Goal: Find specific page/section: Find specific page/section

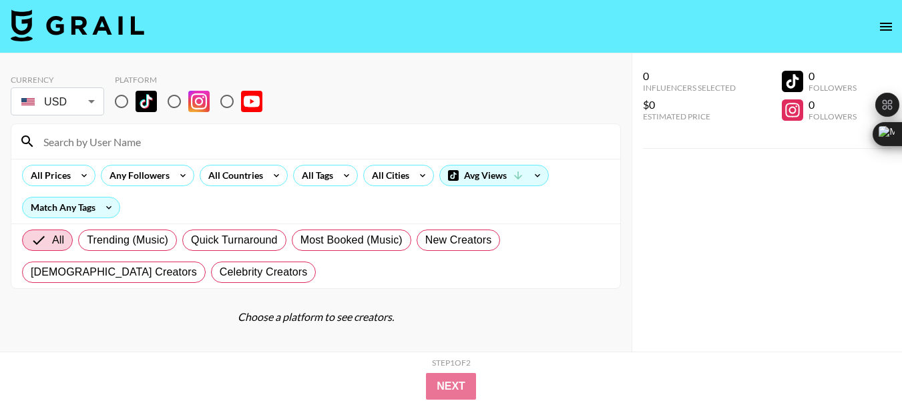
click at [228, 103] on input "radio" at bounding box center [227, 101] width 28 height 28
radio input "true"
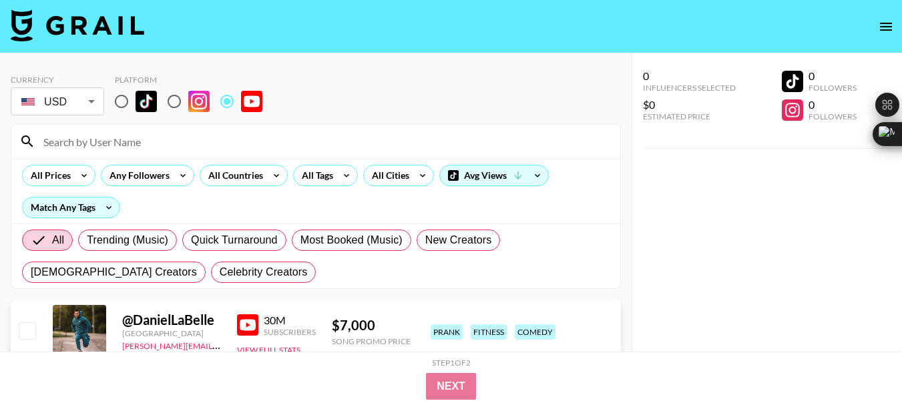
click at [83, 141] on input at bounding box center [323, 141] width 577 height 21
paste input "@TheRidewithBenDelaney"
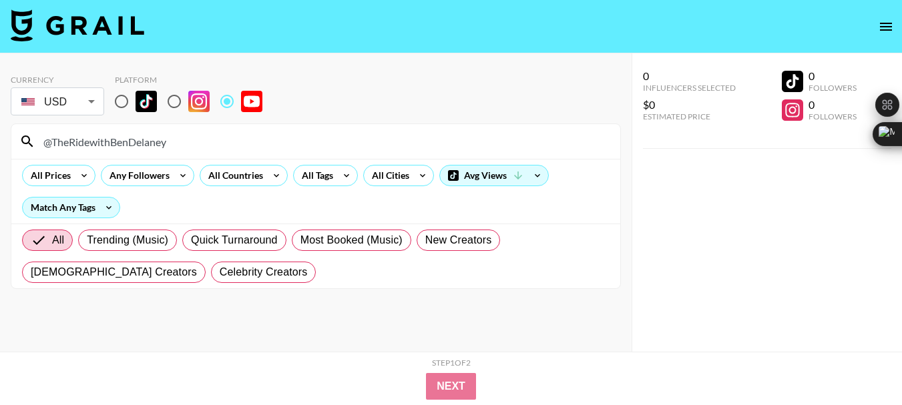
type input "@TheRidewithBenDelaney"
click at [106, 133] on input "@TheRidewithBenDelaney" at bounding box center [323, 141] width 577 height 21
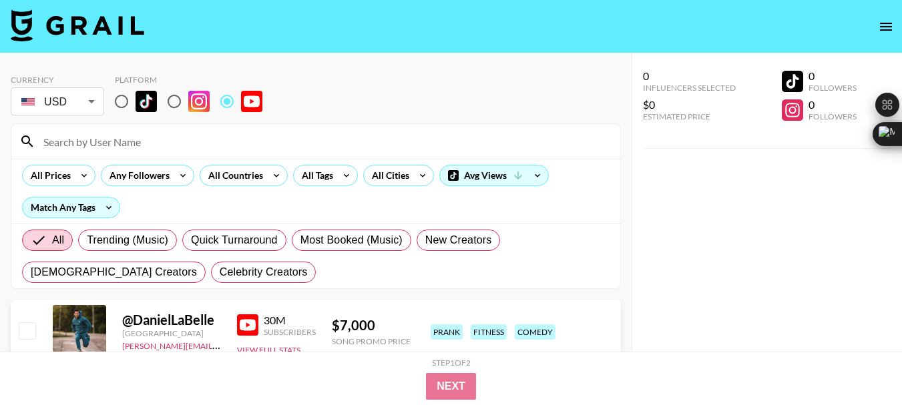
paste input "@Daaaanjj"
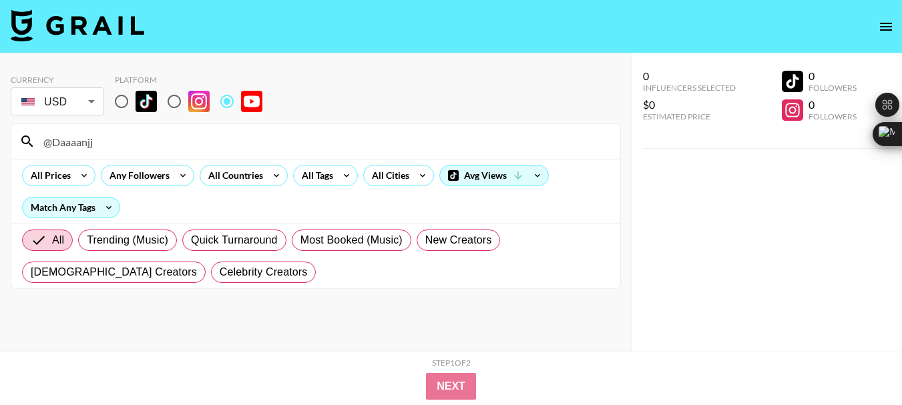
type input "@Daaaanjj"
click at [69, 147] on input "@Daaaanjj" at bounding box center [323, 141] width 577 height 21
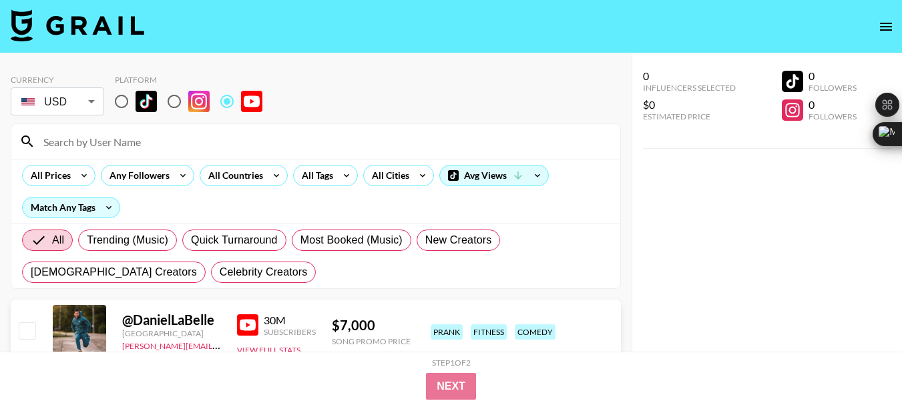
paste input "@danthecreatr"
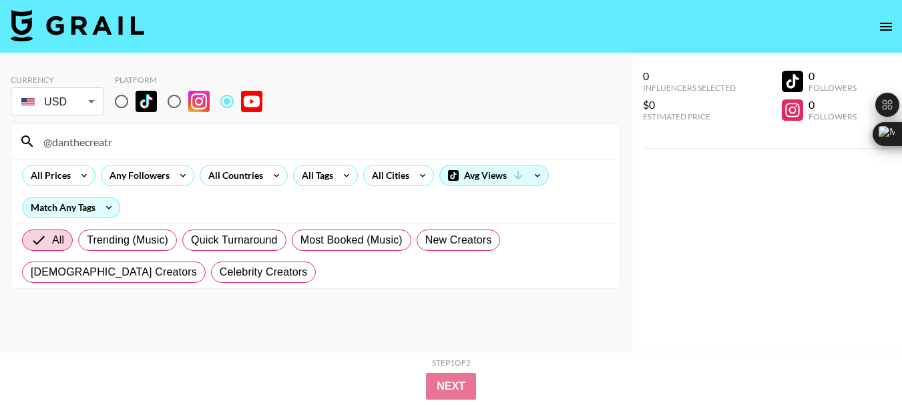
type input "@danthecreatr"
click at [73, 135] on input "@danthecreatr" at bounding box center [323, 141] width 577 height 21
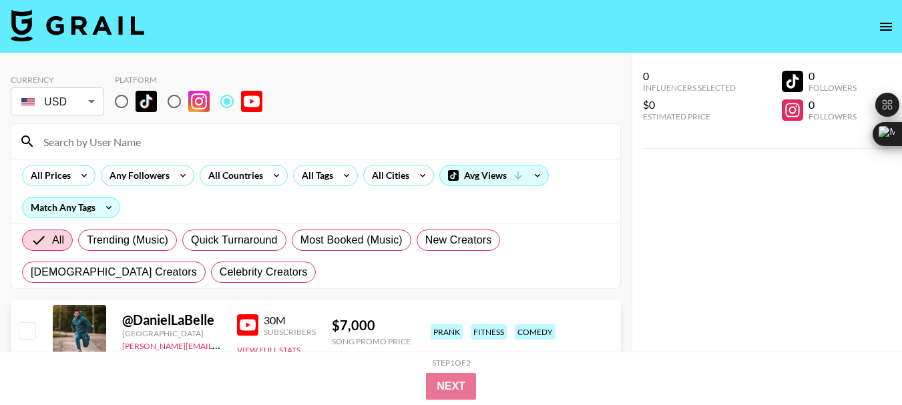
paste input "@MarkWildman"
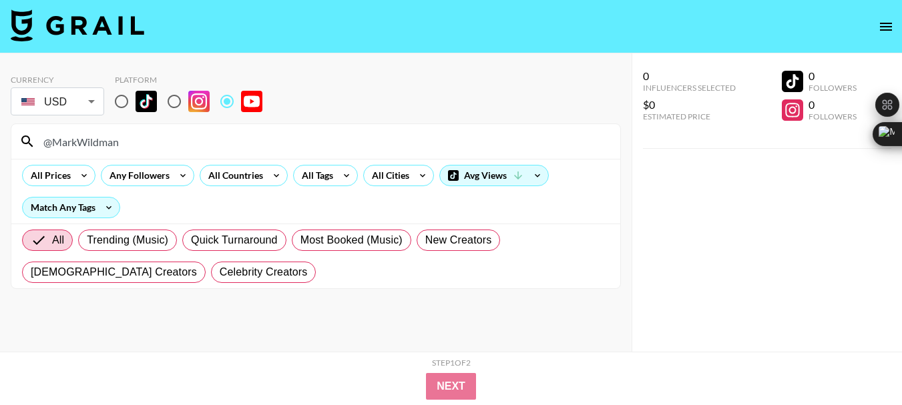
type input "@MarkWildman"
click at [97, 142] on input "@MarkWildman" at bounding box center [323, 141] width 577 height 21
click at [95, 142] on input "@MarkWildman" at bounding box center [323, 141] width 577 height 21
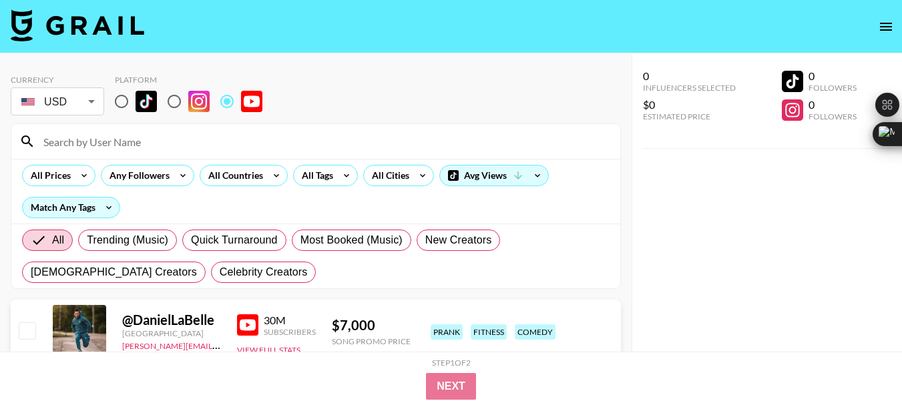
paste input "@trevorsinstinct"
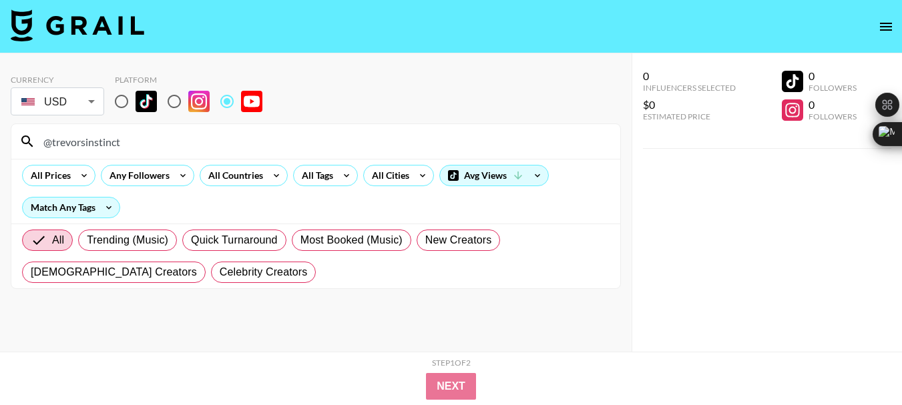
type input "@trevorsinstinct"
click at [99, 143] on input "@trevorsinstinct" at bounding box center [323, 141] width 577 height 21
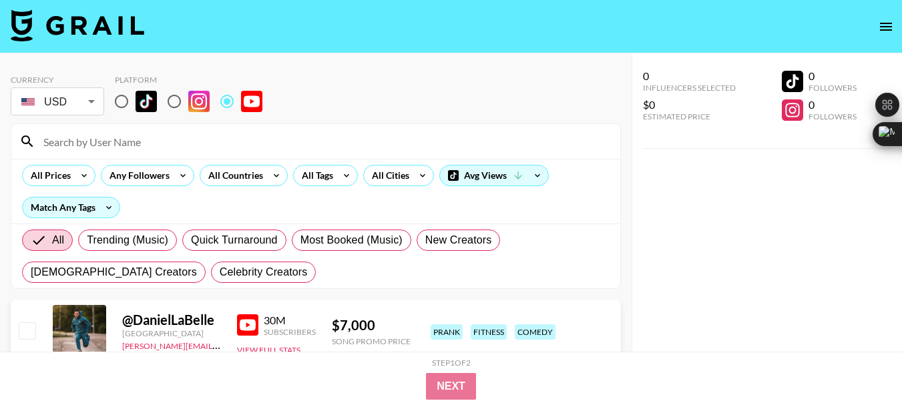
paste input "@Livinleggings"
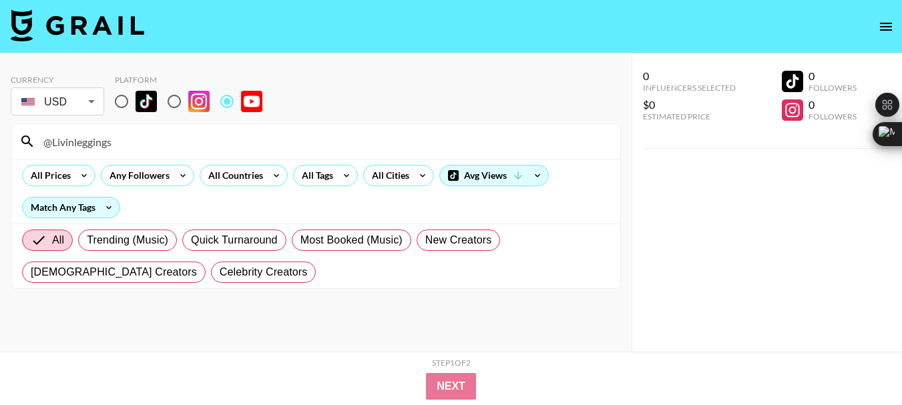
type input "@Livinleggings"
click at [69, 146] on input "@Livinleggings" at bounding box center [323, 141] width 577 height 21
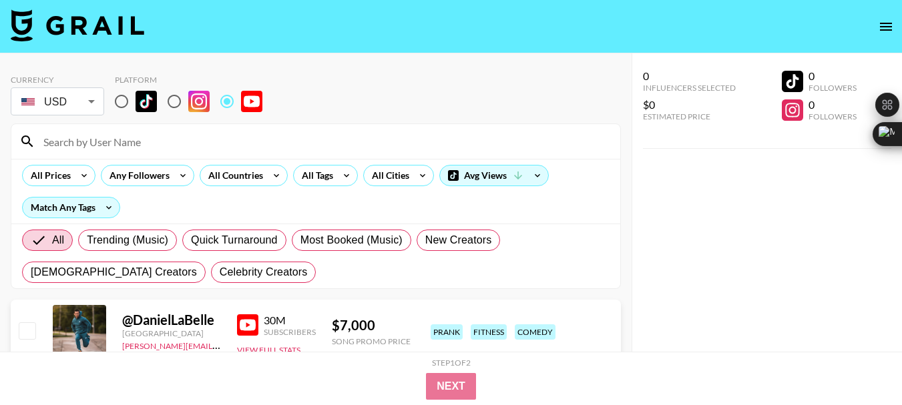
paste input "@cristian_active"
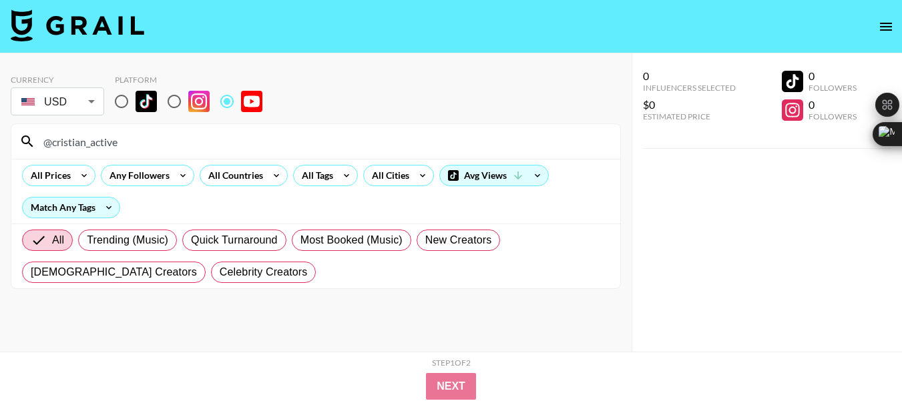
type input "@cristian_active"
click at [83, 140] on input "@cristian_active" at bounding box center [323, 141] width 577 height 21
click at [82, 139] on input "@cristian_active" at bounding box center [323, 141] width 577 height 21
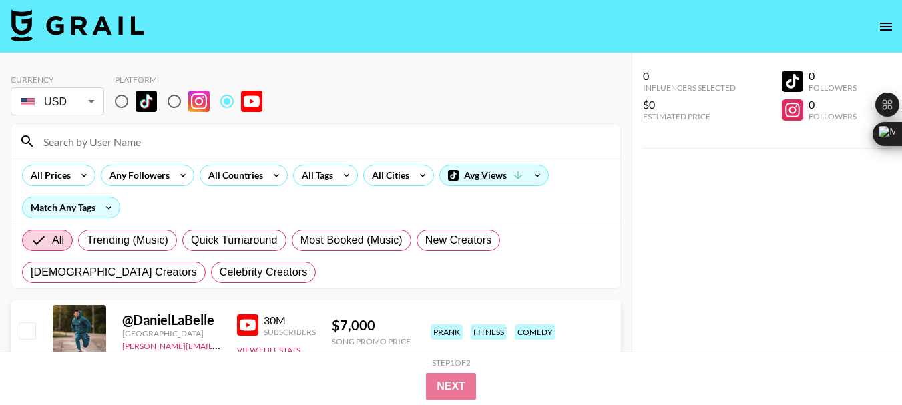
paste input "@100xmindset_official"
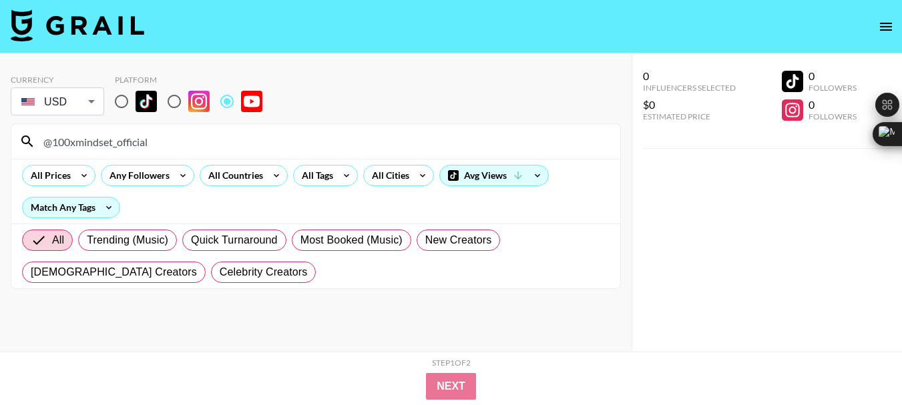
type input "@100xmindset_official"
click at [87, 140] on input "@100xmindset_official" at bounding box center [323, 141] width 577 height 21
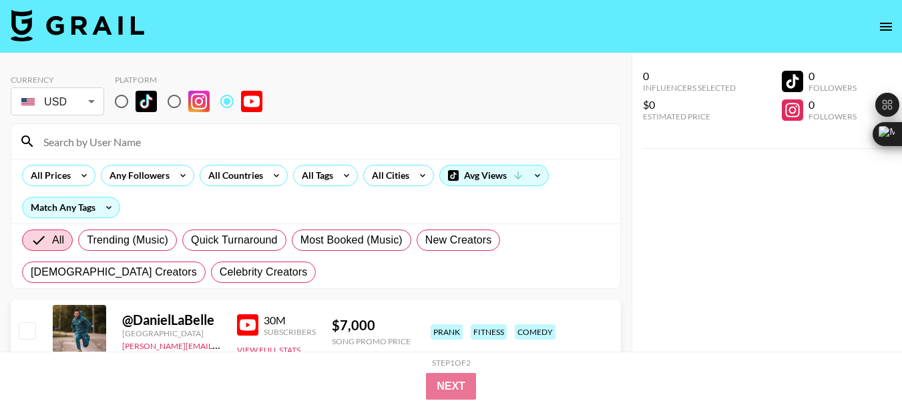
paste input "@STRIQfit"
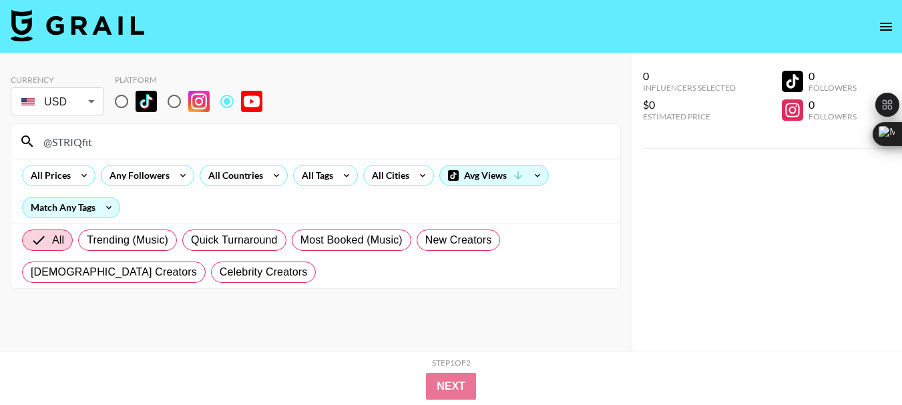
type input "@STRIQfit"
click at [73, 149] on input "@STRIQfit" at bounding box center [323, 141] width 577 height 21
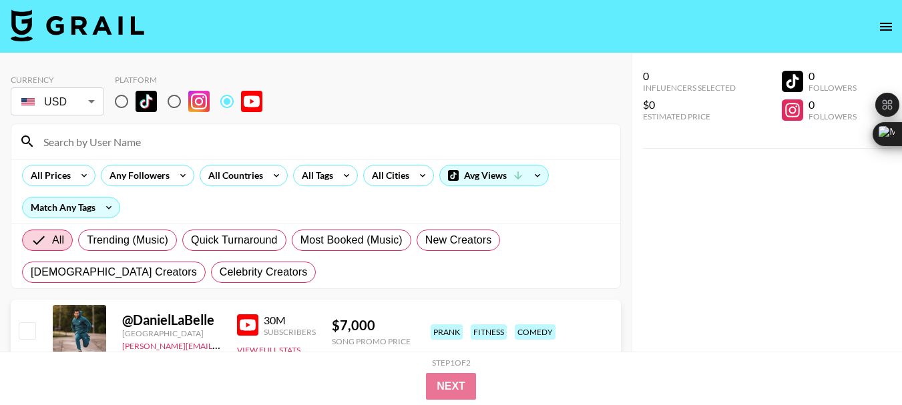
paste input "@Averagetojacked"
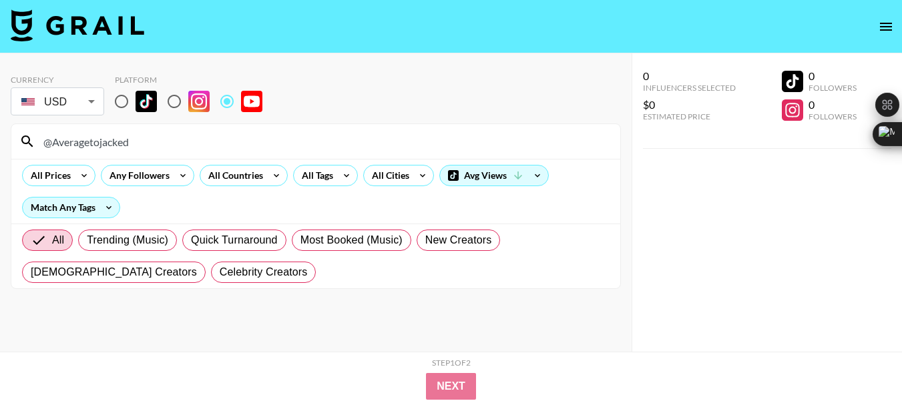
type input "@Averagetojacked"
click at [115, 141] on input "@Averagetojacked" at bounding box center [323, 141] width 577 height 21
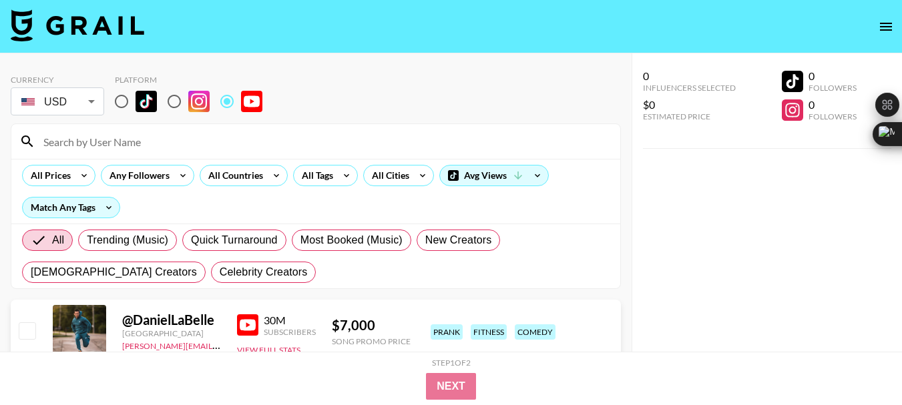
paste input "@FA50official"
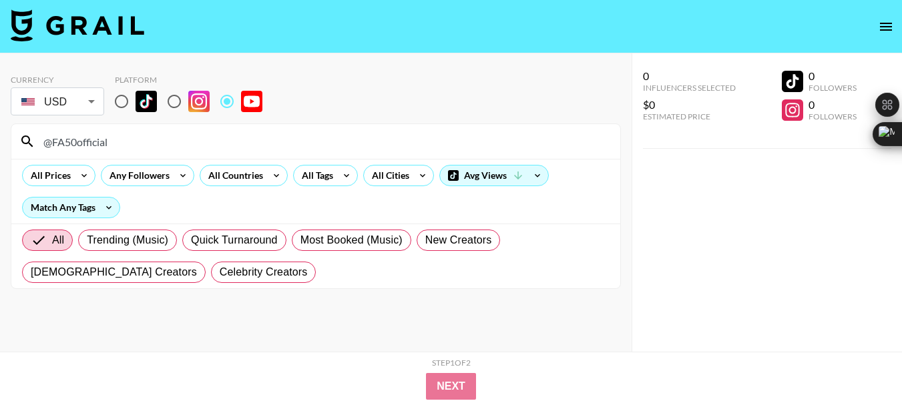
type input "@FA50official"
click at [89, 140] on input "@FA50official" at bounding box center [323, 141] width 577 height 21
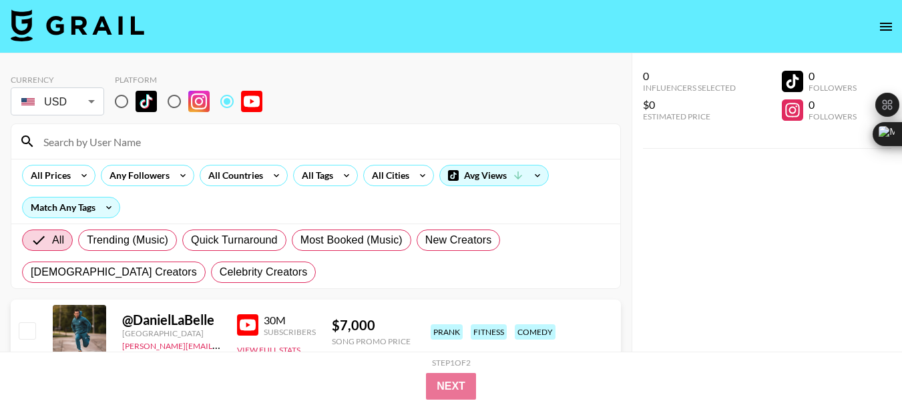
paste input "@JoshuaWeissmanRecipes"
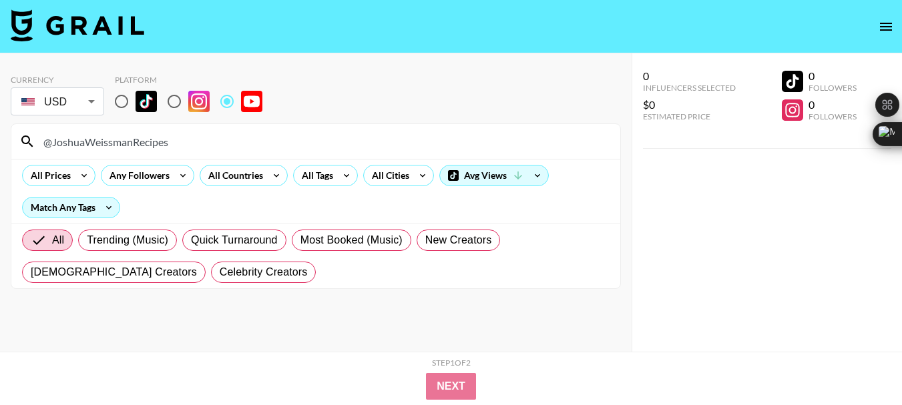
type input "@JoshuaWeissmanRecipes"
